Goal: Transaction & Acquisition: Book appointment/travel/reservation

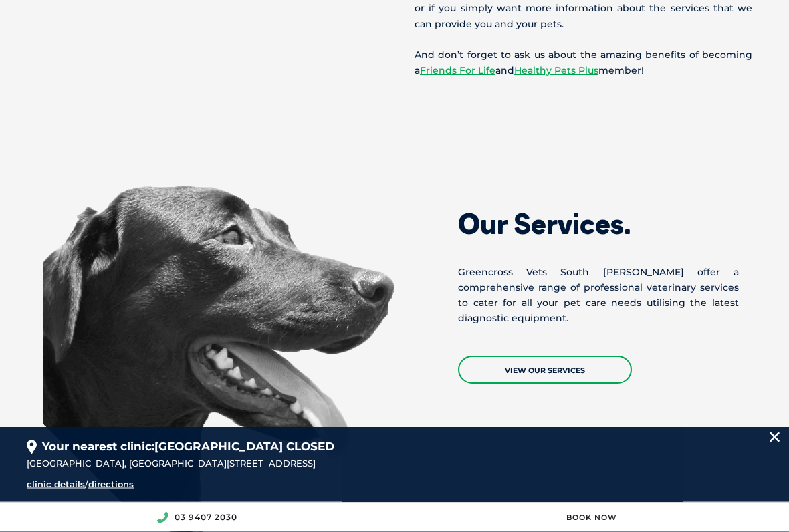
scroll to position [1044, 0]
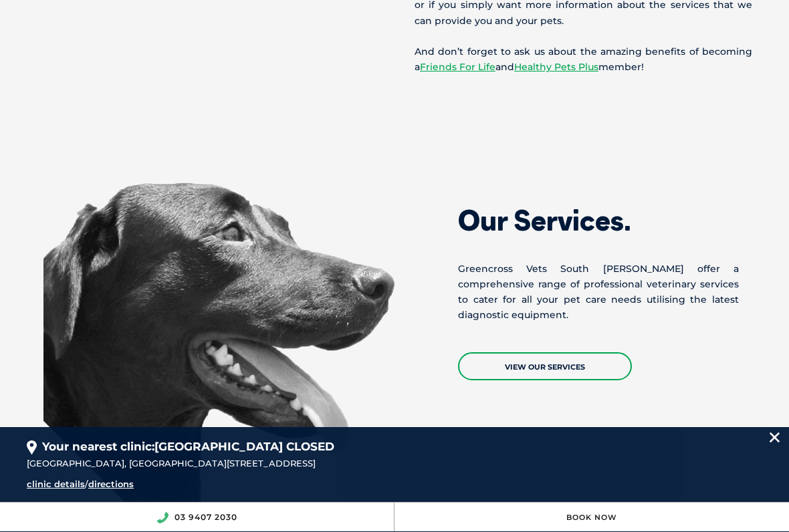
click at [553, 352] on link "View Our Services" at bounding box center [545, 366] width 174 height 28
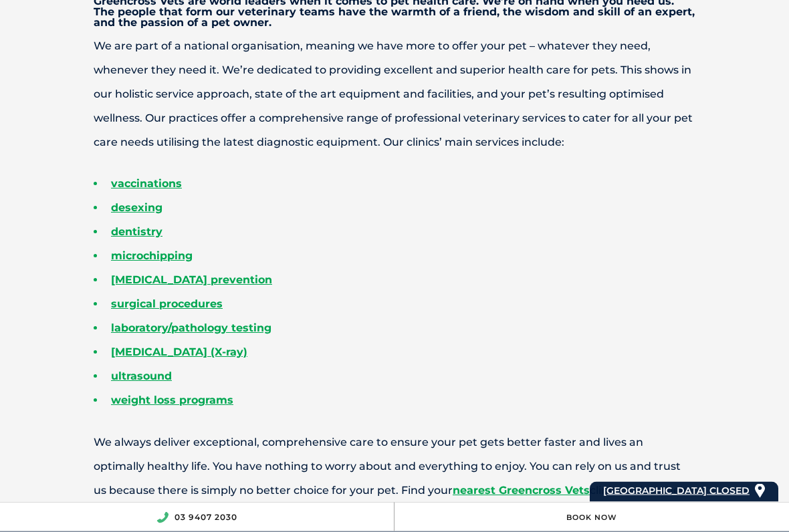
scroll to position [475, 0]
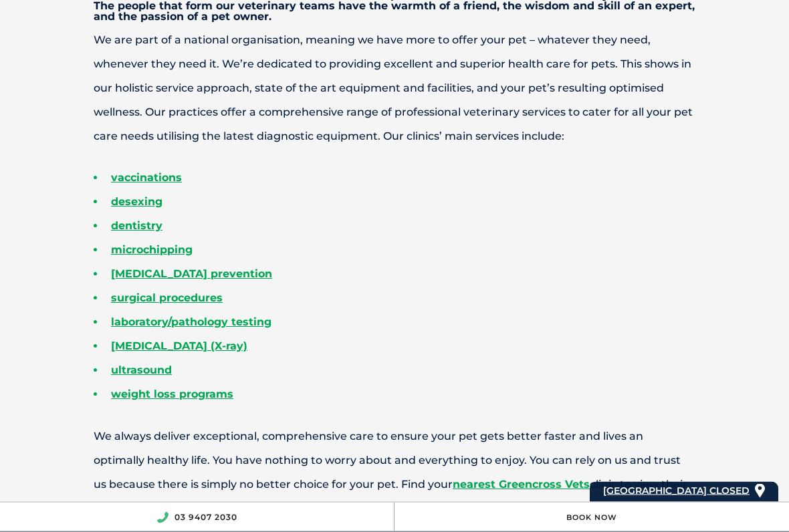
click at [132, 201] on link "desexing" at bounding box center [136, 202] width 51 height 13
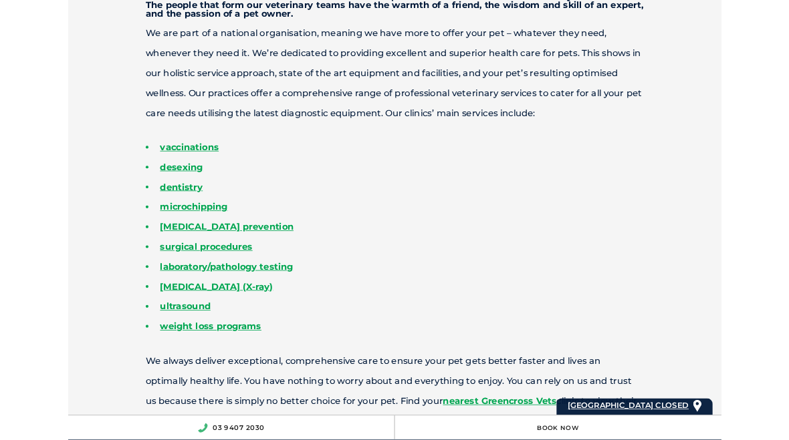
scroll to position [513, 0]
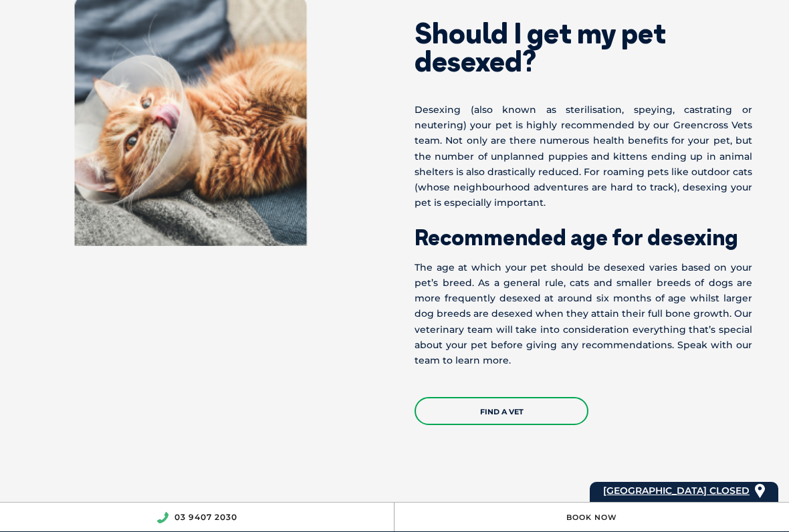
scroll to position [592, 0]
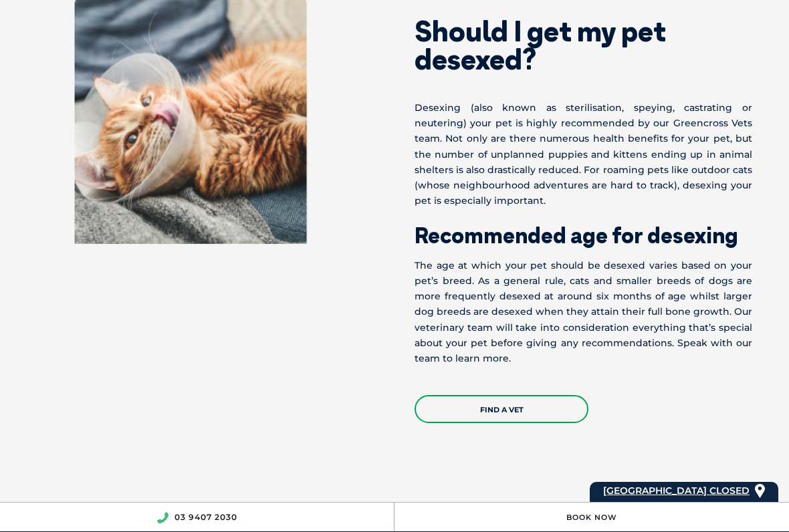
click at [509, 399] on link "Find a Vet" at bounding box center [501, 409] width 174 height 28
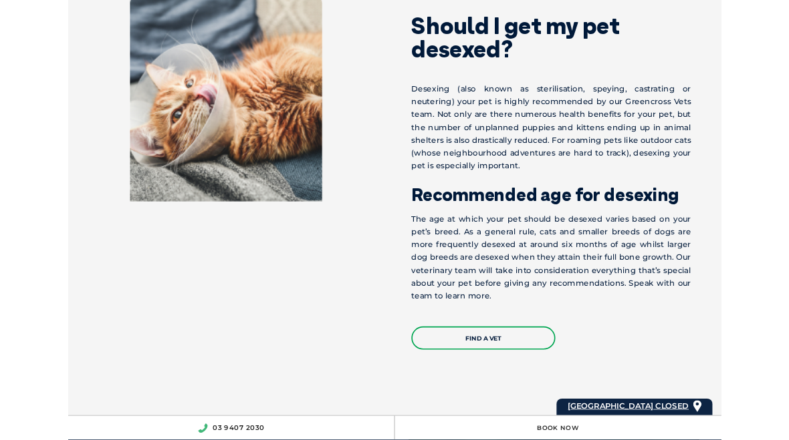
scroll to position [630, 0]
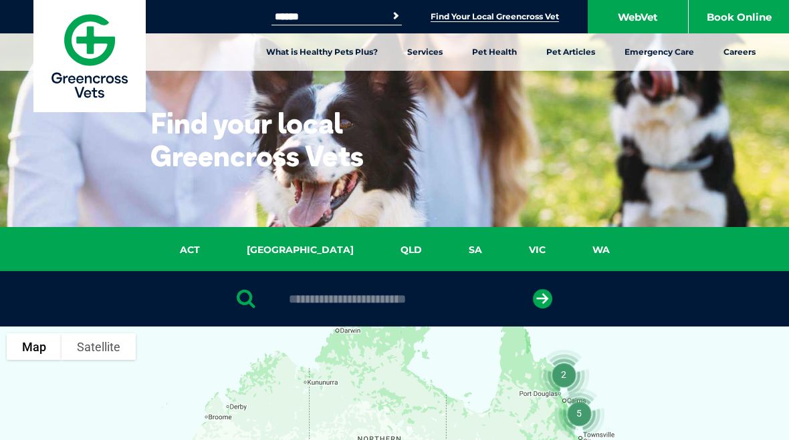
click at [505, 244] on link "VIC" at bounding box center [536, 250] width 63 height 15
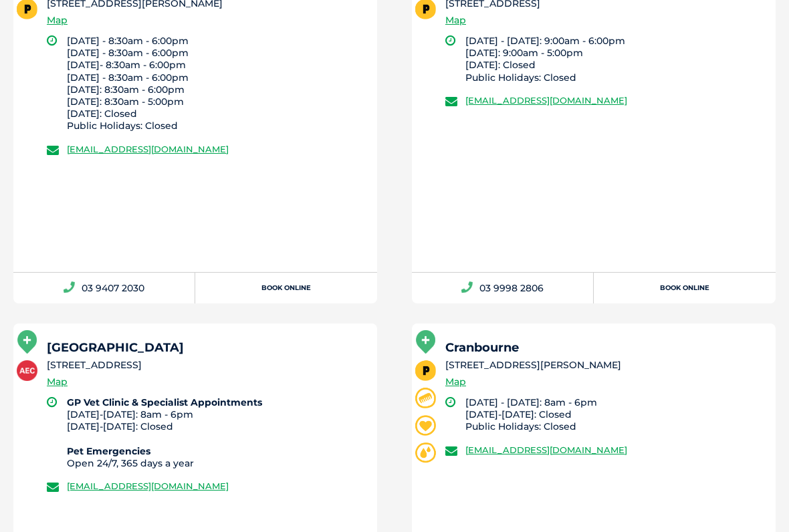
scroll to position [5598, 0]
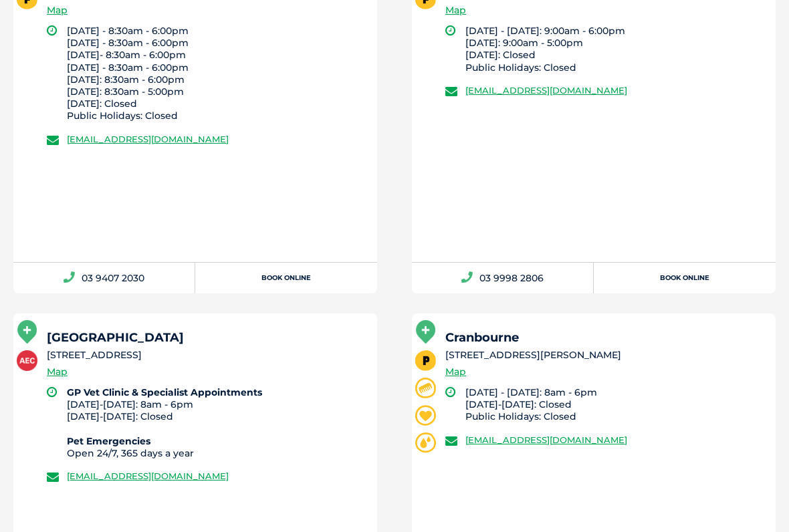
click at [299, 276] on link "Book Online" at bounding box center [286, 278] width 182 height 31
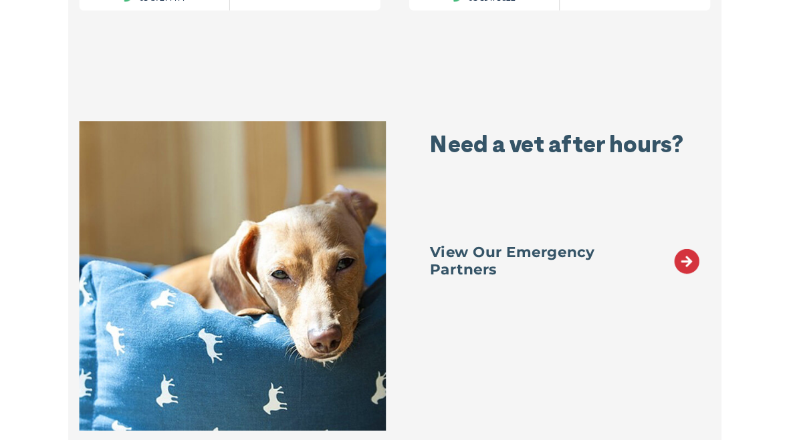
scroll to position [5470, 0]
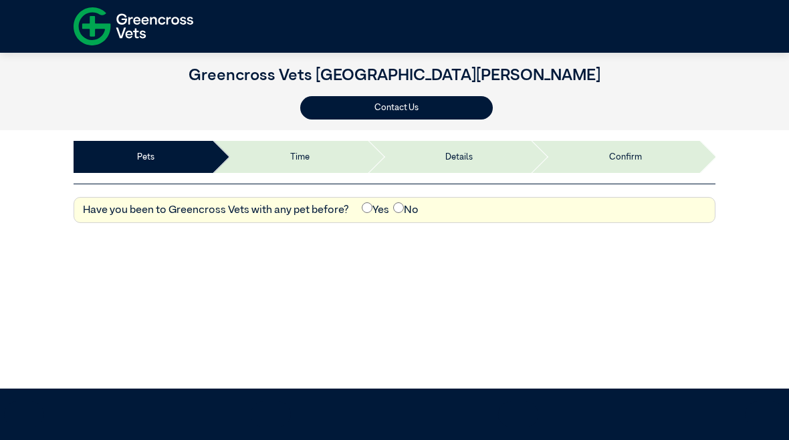
click at [402, 203] on label "No" at bounding box center [405, 211] width 25 height 16
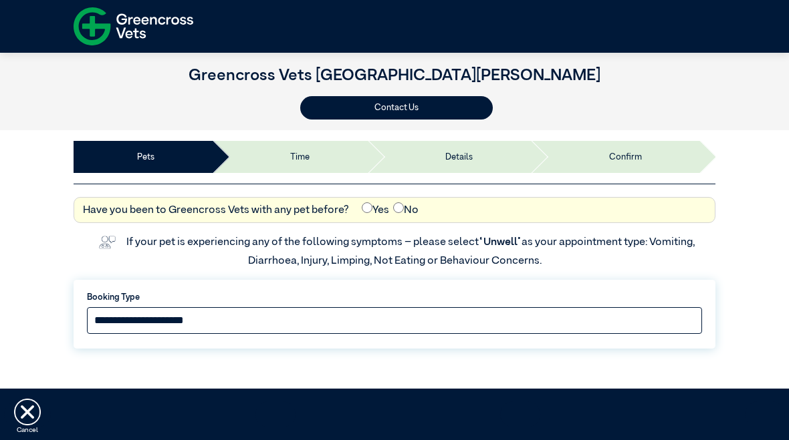
click at [104, 324] on select "**********" at bounding box center [394, 320] width 615 height 27
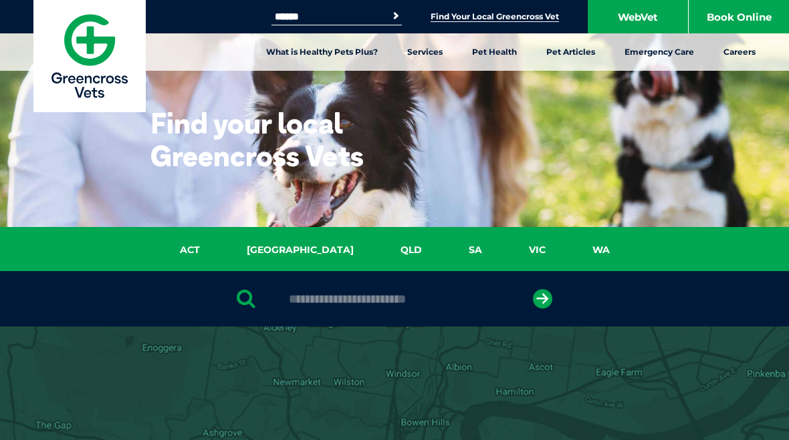
scroll to position [5470, 0]
